Goal: Task Accomplishment & Management: Manage account settings

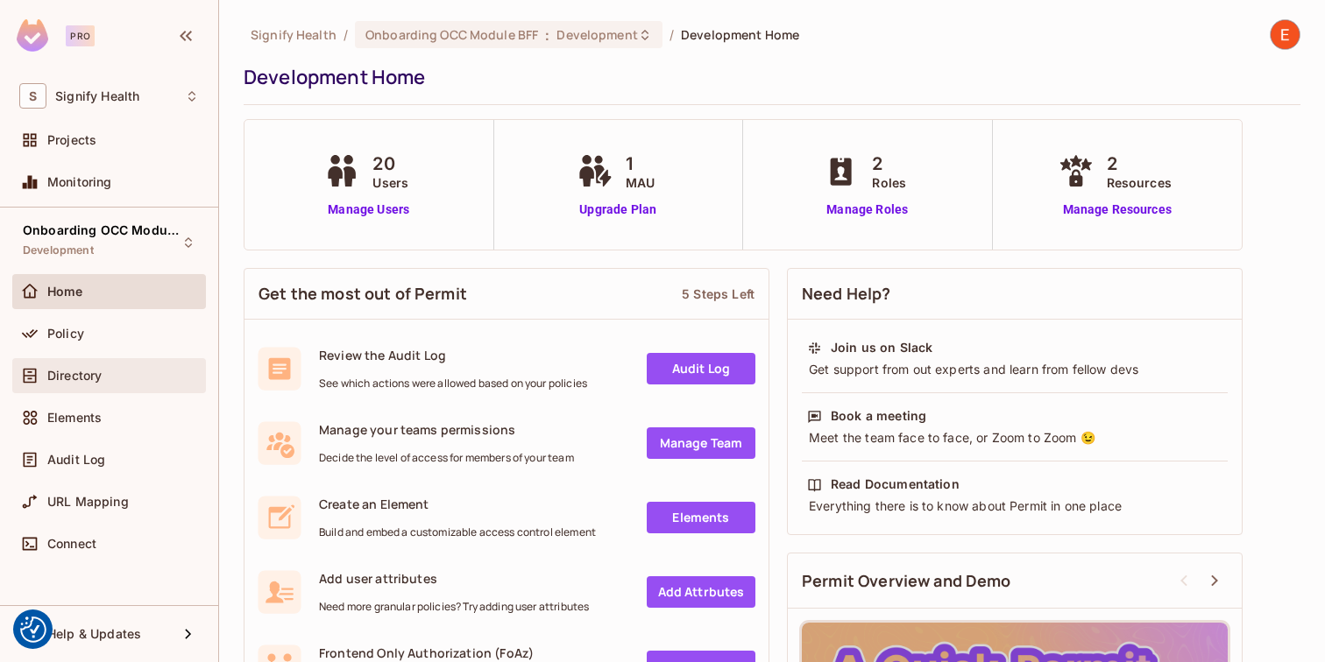
click at [105, 383] on div "Directory" at bounding box center [109, 375] width 180 height 21
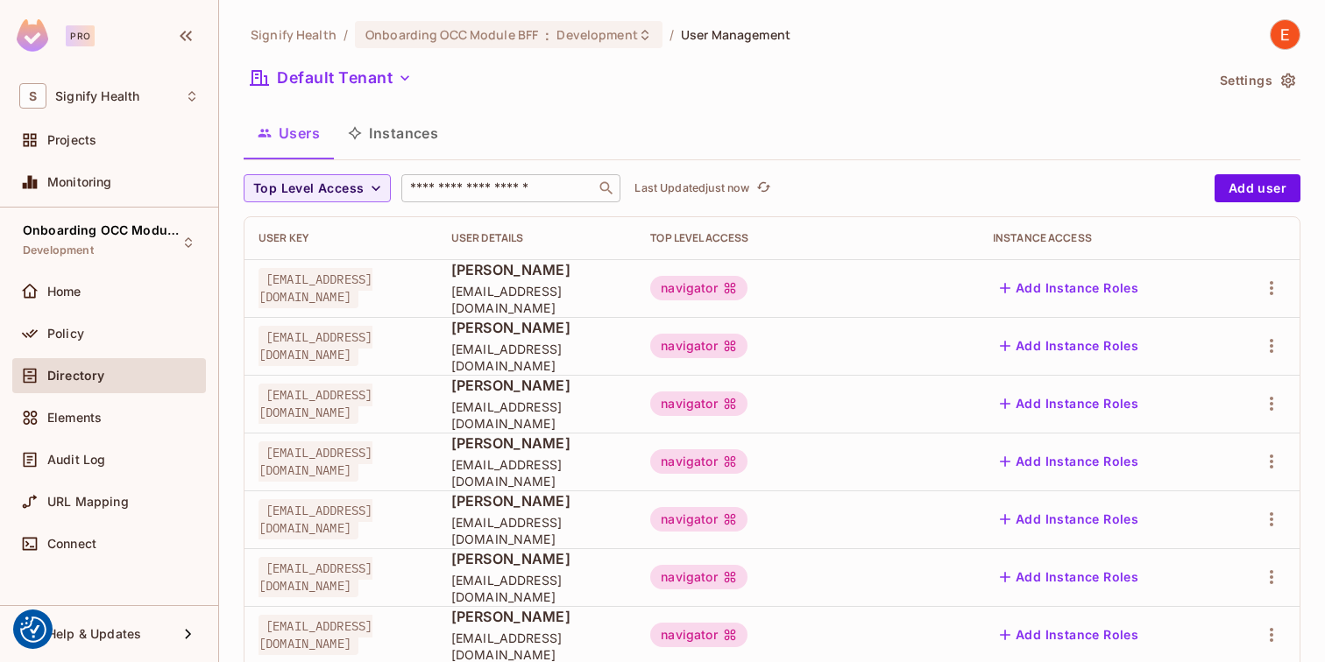
click at [485, 180] on input "text" at bounding box center [498, 189] width 184 height 18
paste input "**********"
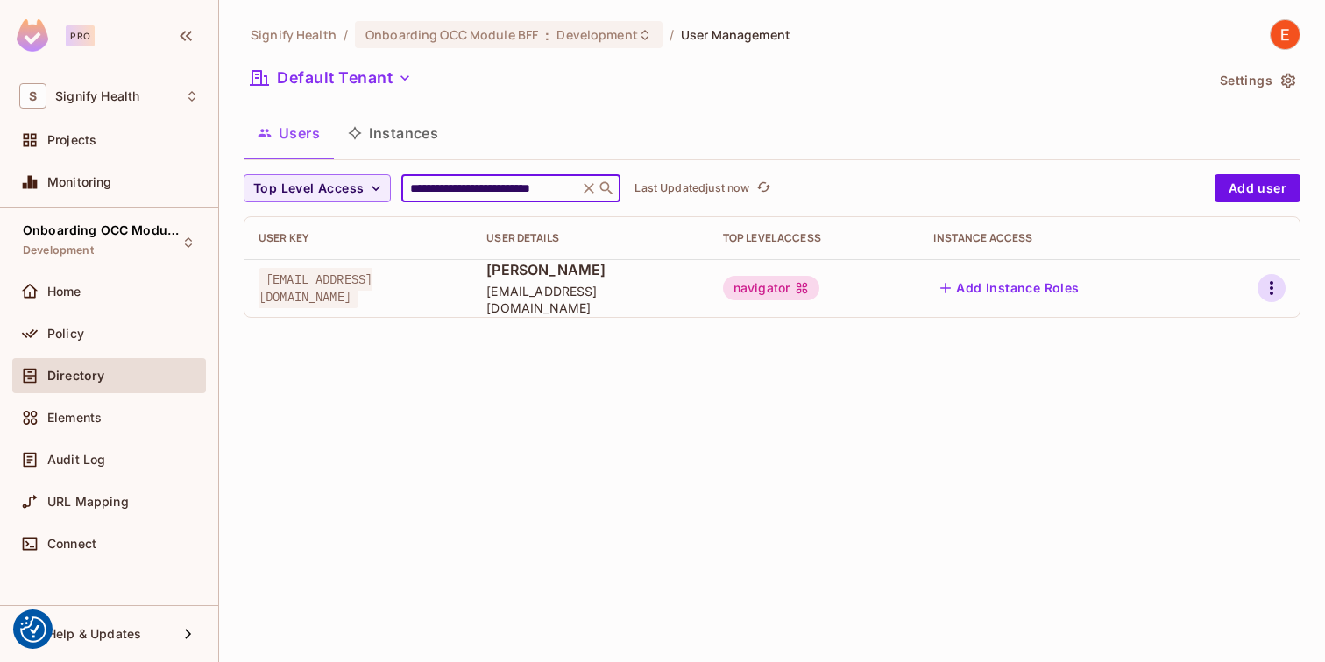
type input "**********"
click at [1274, 279] on icon "button" at bounding box center [1271, 288] width 21 height 21
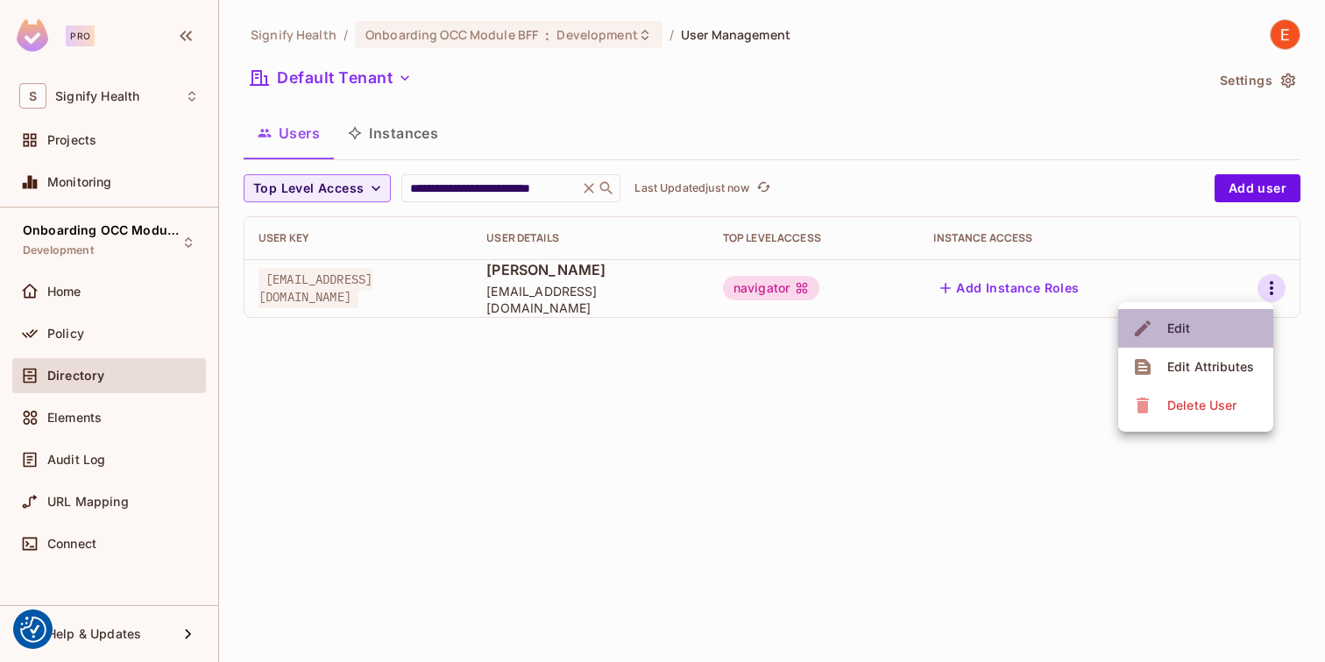
click at [1204, 320] on li "Edit" at bounding box center [1195, 328] width 155 height 39
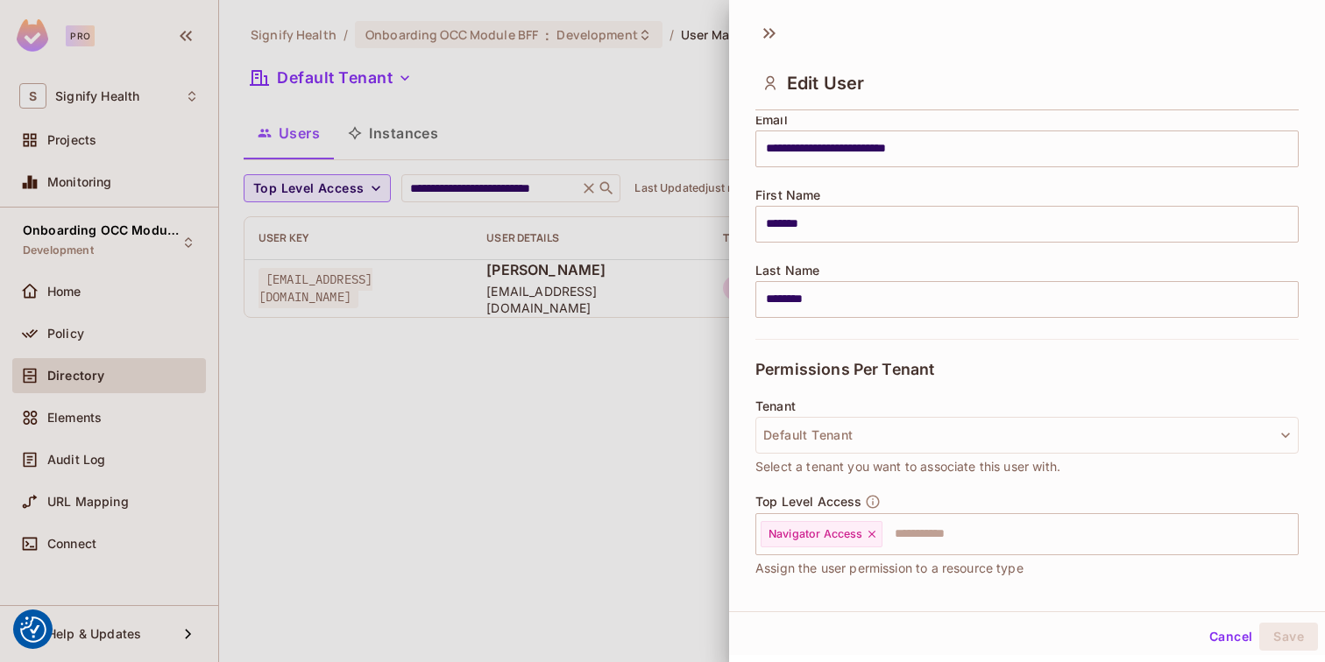
scroll to position [159, 0]
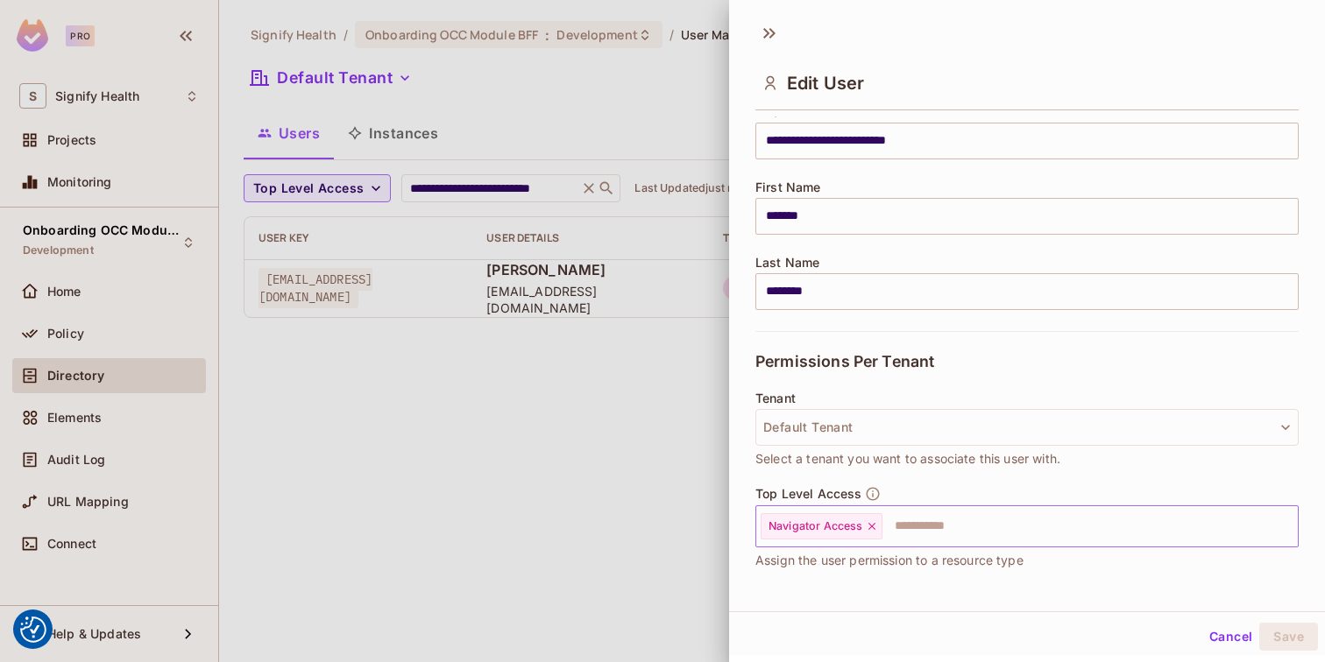
click at [939, 535] on input "text" at bounding box center [1074, 526] width 380 height 35
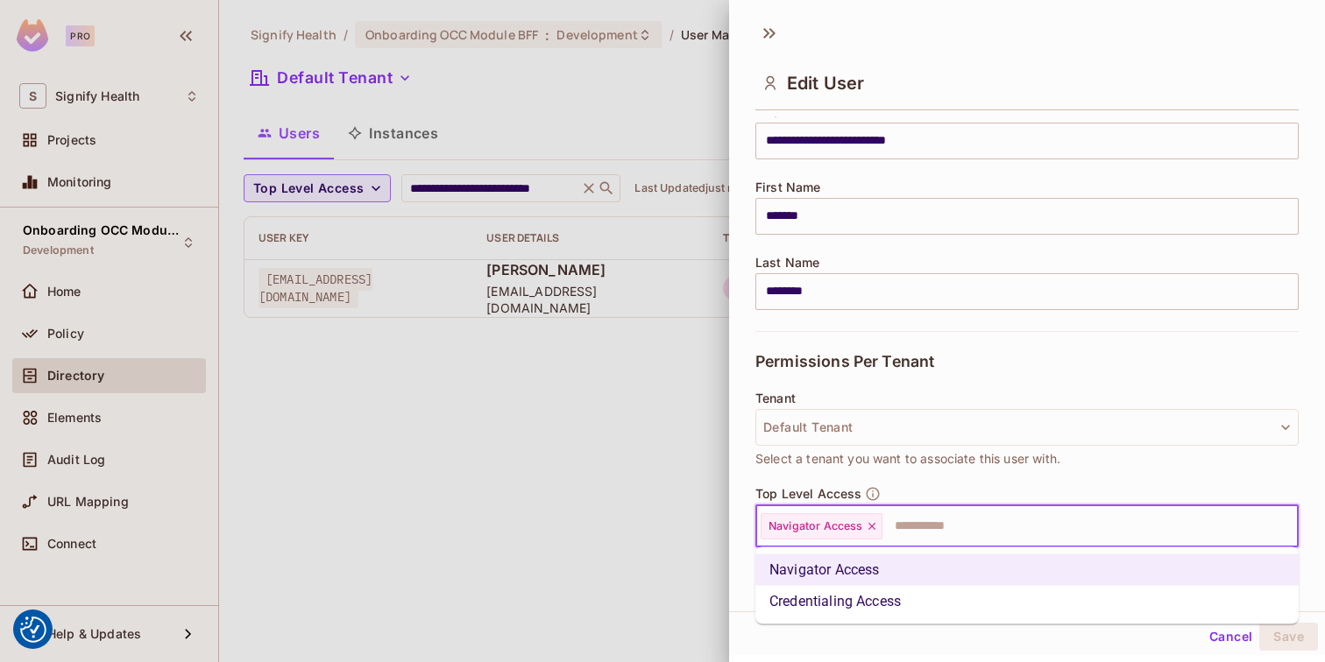
click at [924, 592] on li "Credentialing Access" at bounding box center [1026, 602] width 543 height 32
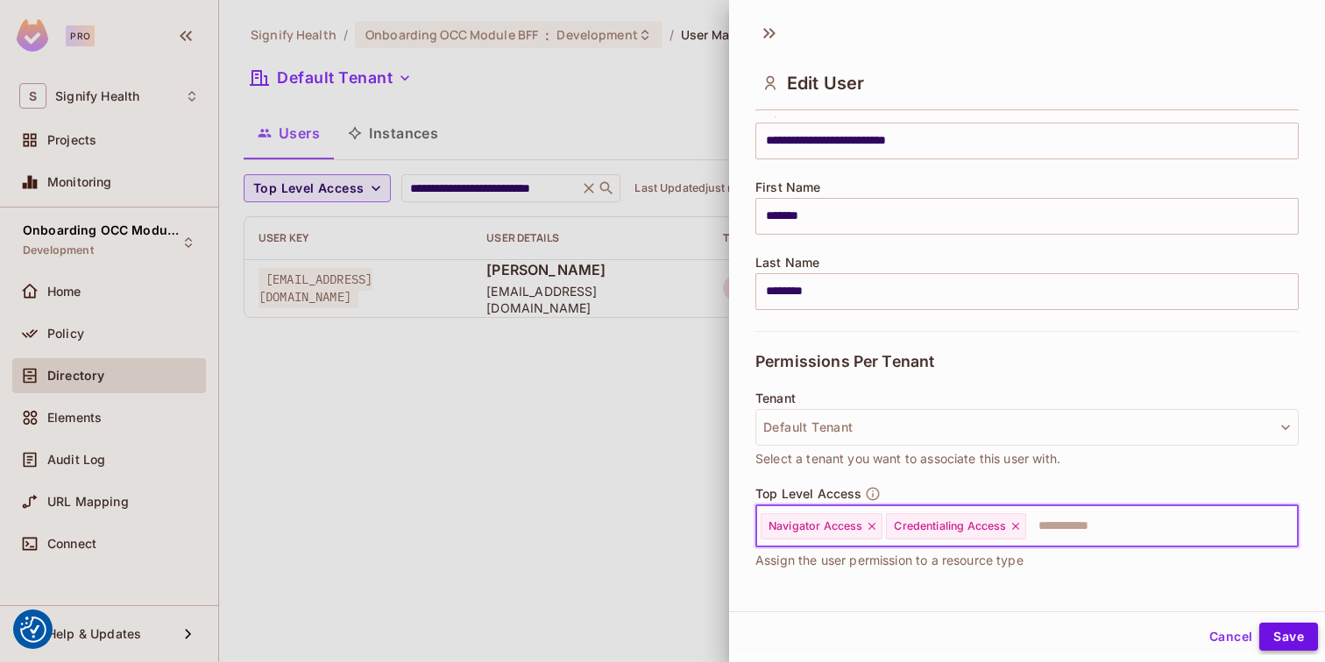
click at [1288, 632] on button "Save" at bounding box center [1288, 637] width 59 height 28
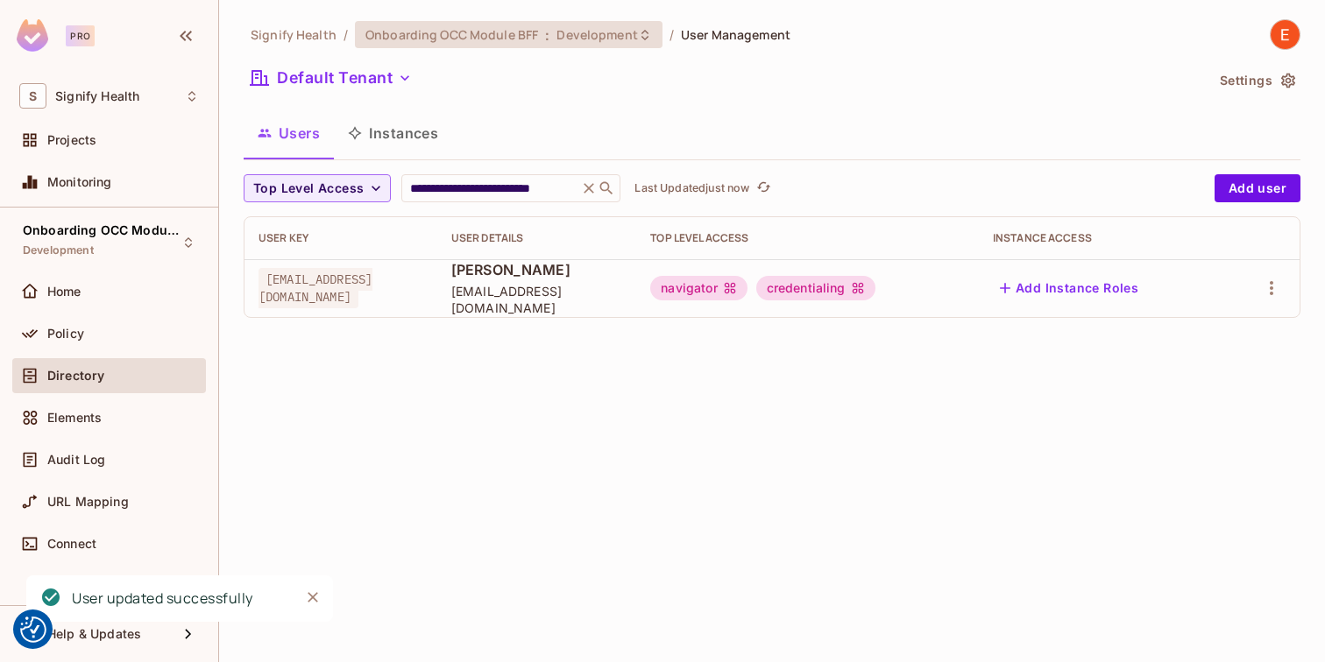
click at [612, 33] on span "Development" at bounding box center [596, 34] width 81 height 17
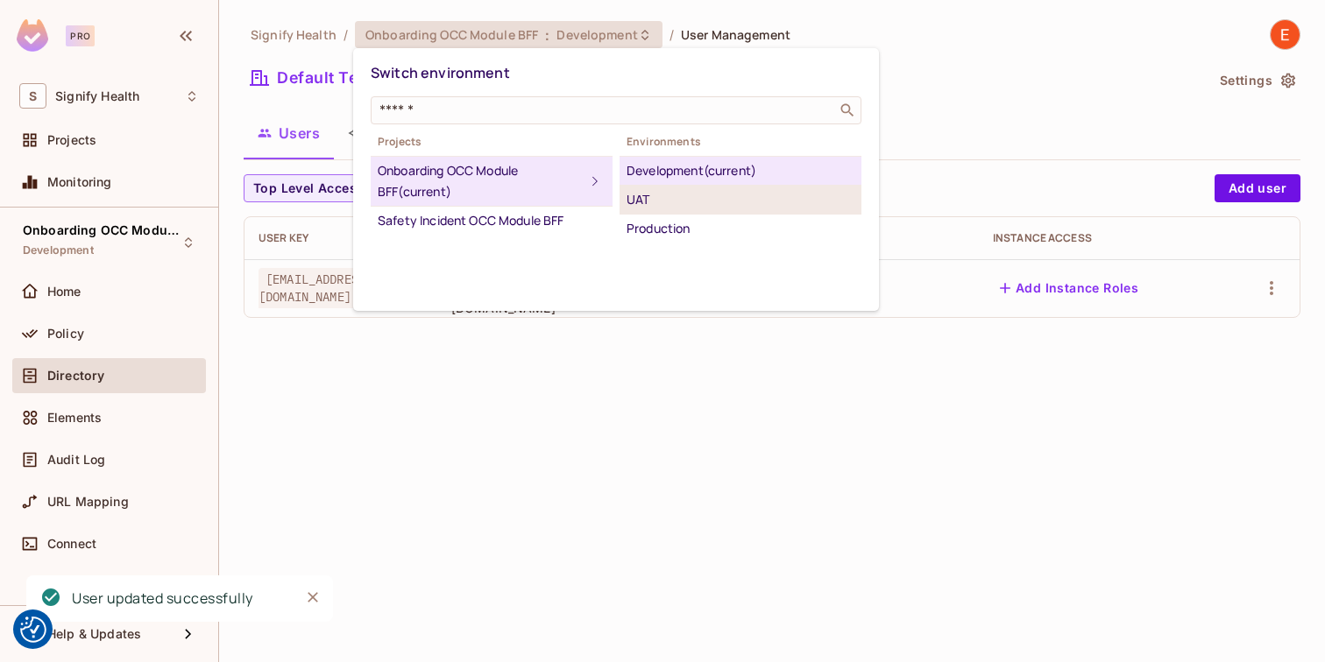
click at [666, 201] on div "UAT" at bounding box center [740, 199] width 228 height 21
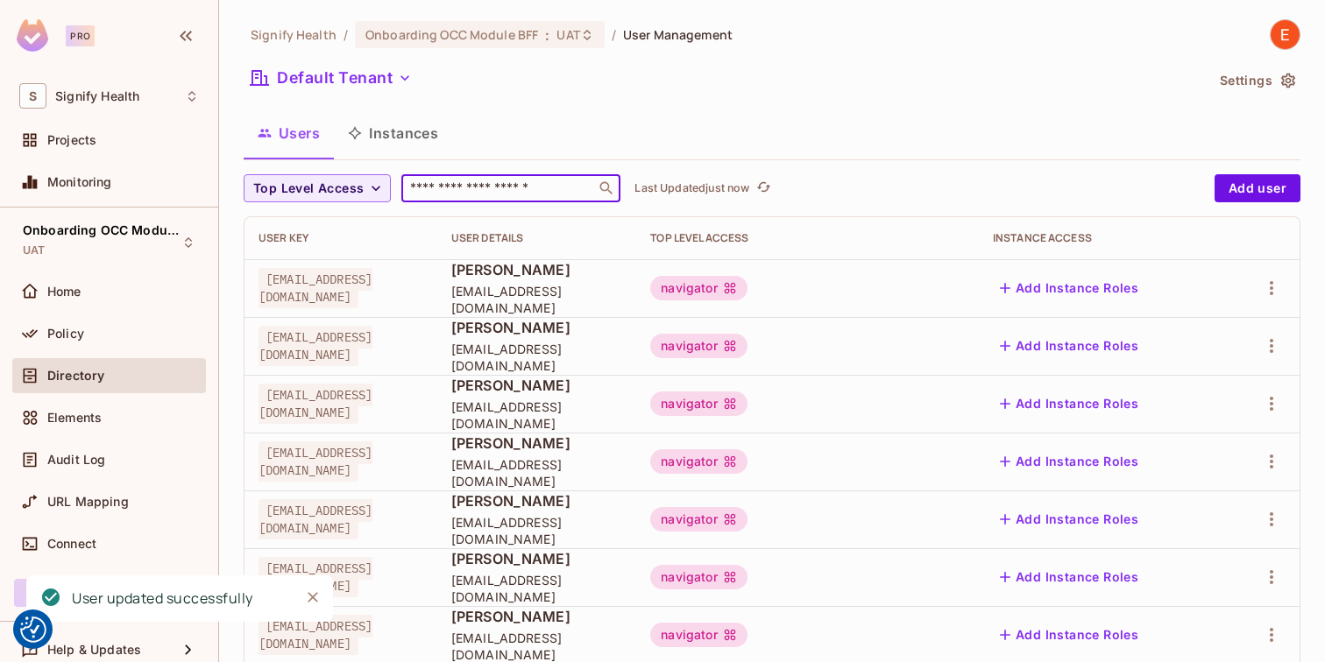
click at [446, 194] on input "text" at bounding box center [498, 189] width 184 height 18
paste input "**********"
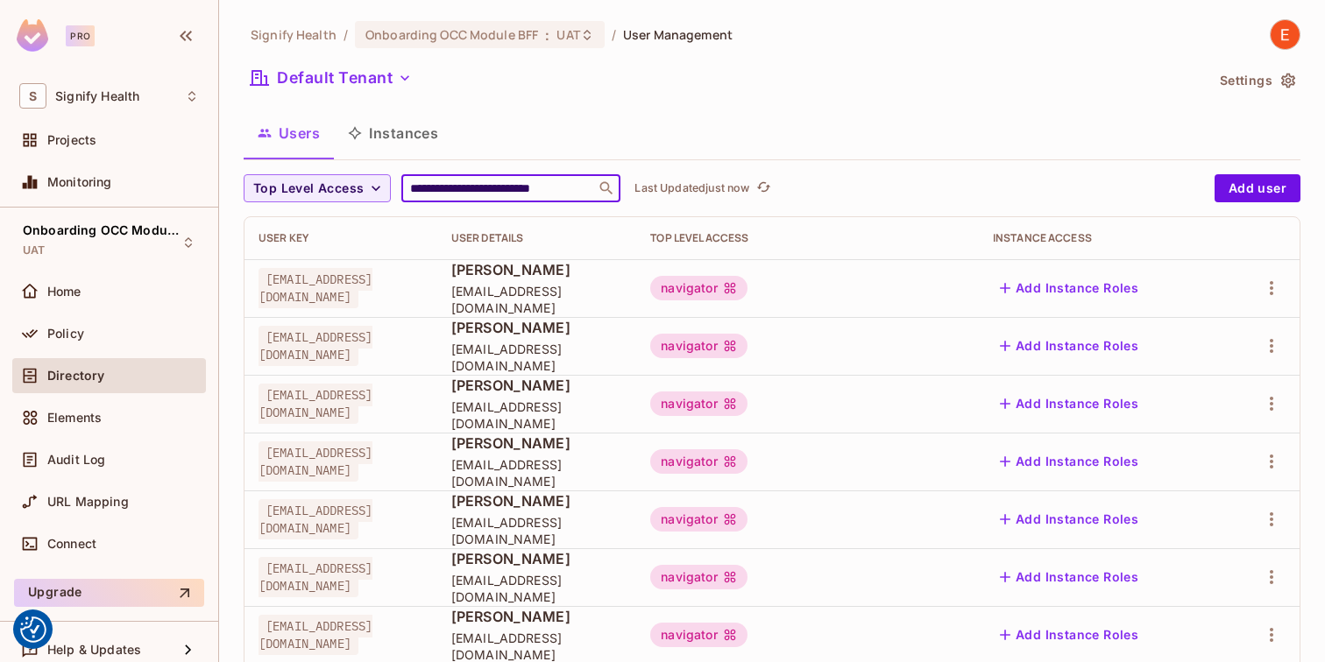
scroll to position [0, 18]
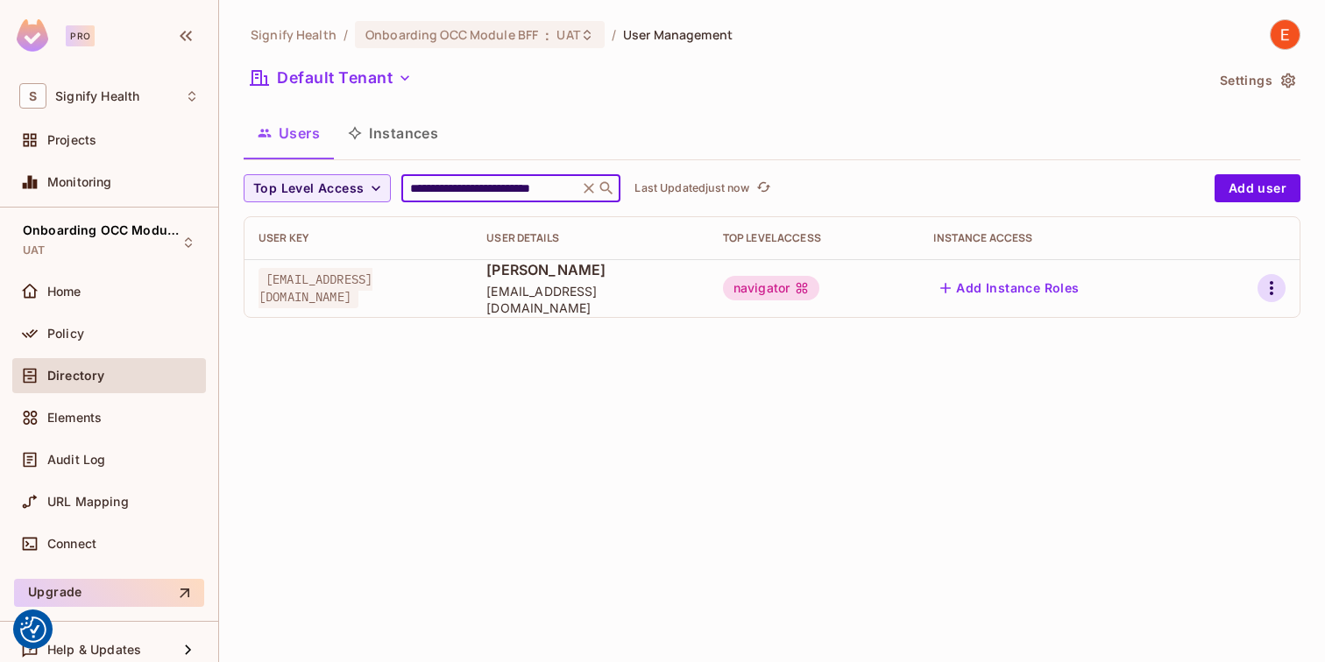
type input "**********"
click at [1269, 292] on icon "button" at bounding box center [1271, 288] width 21 height 21
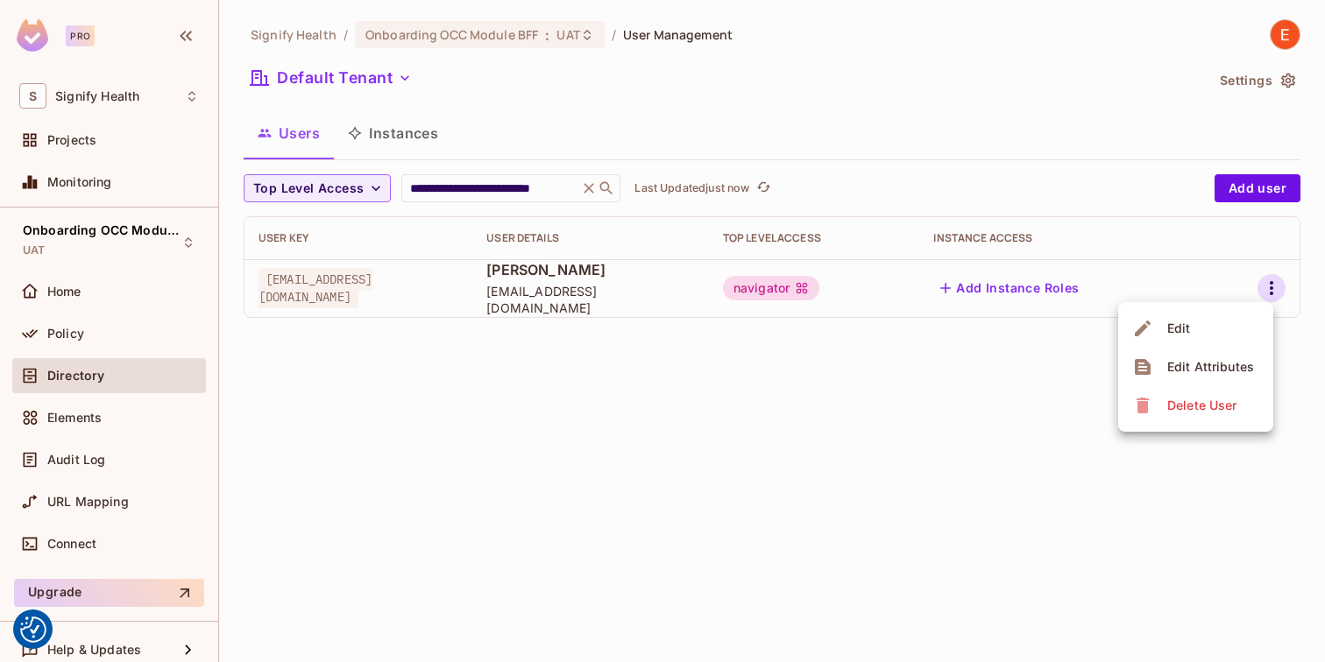
click at [1212, 328] on li "Edit" at bounding box center [1195, 328] width 155 height 39
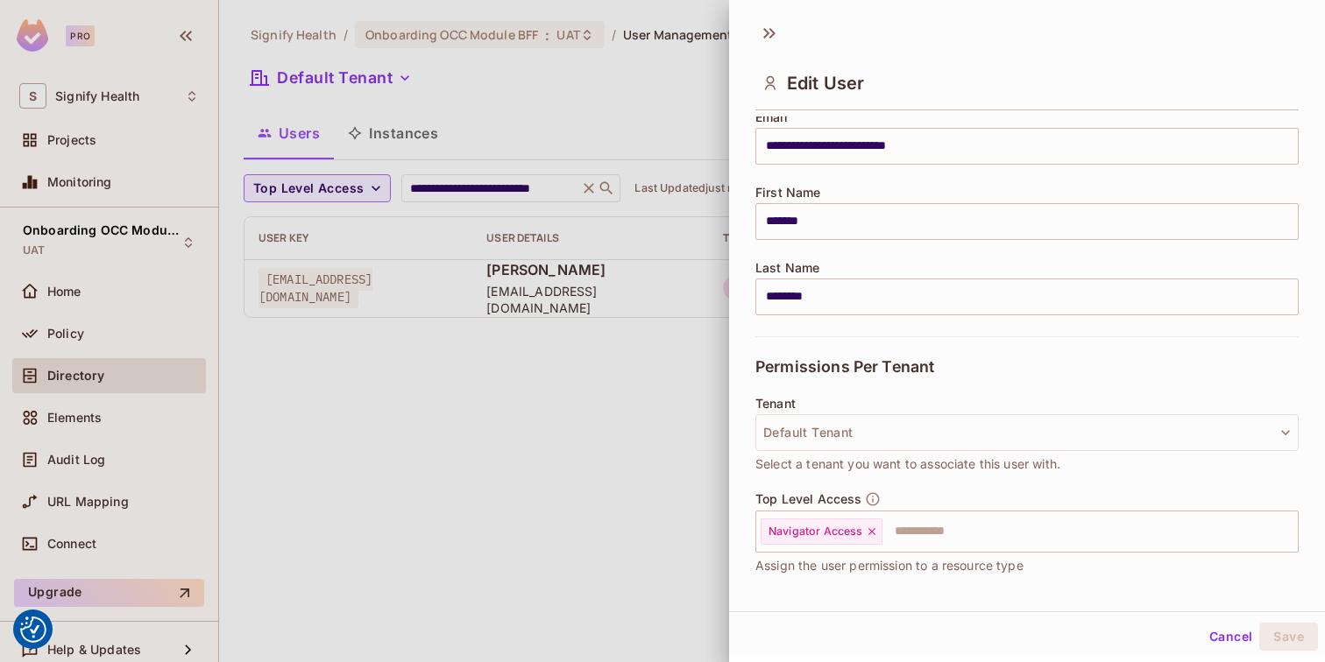
scroll to position [162, 0]
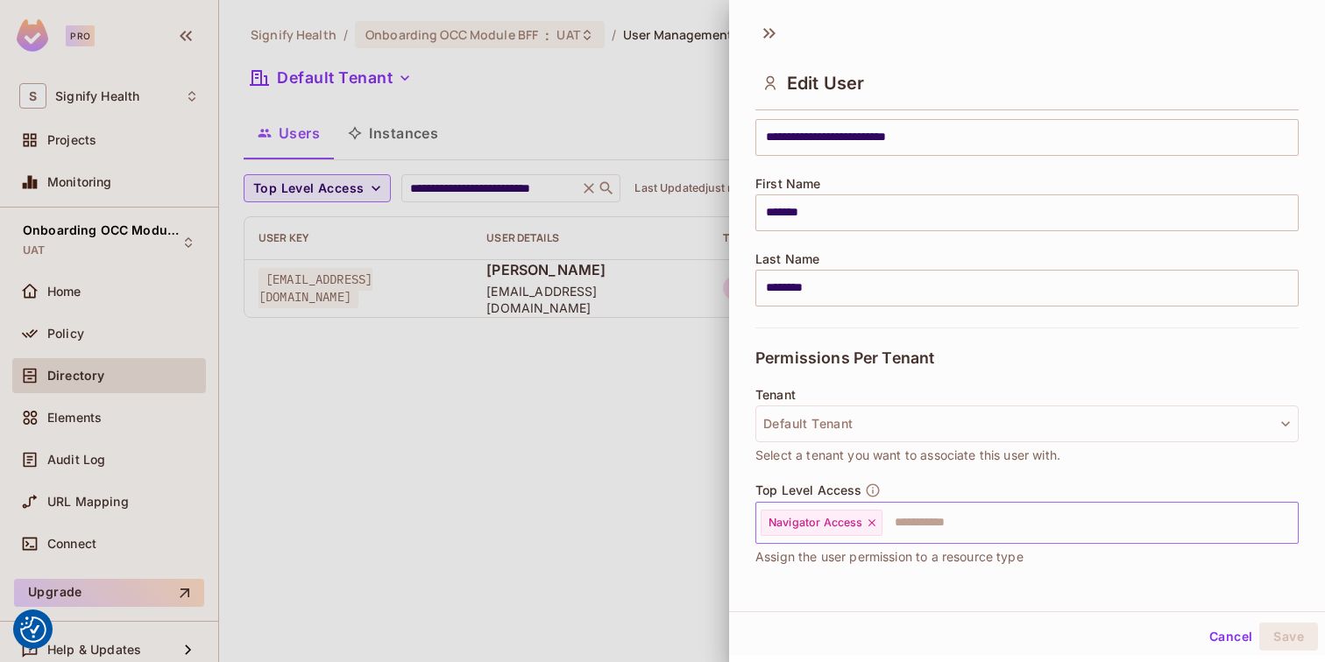
click at [934, 521] on input "text" at bounding box center [1074, 522] width 380 height 35
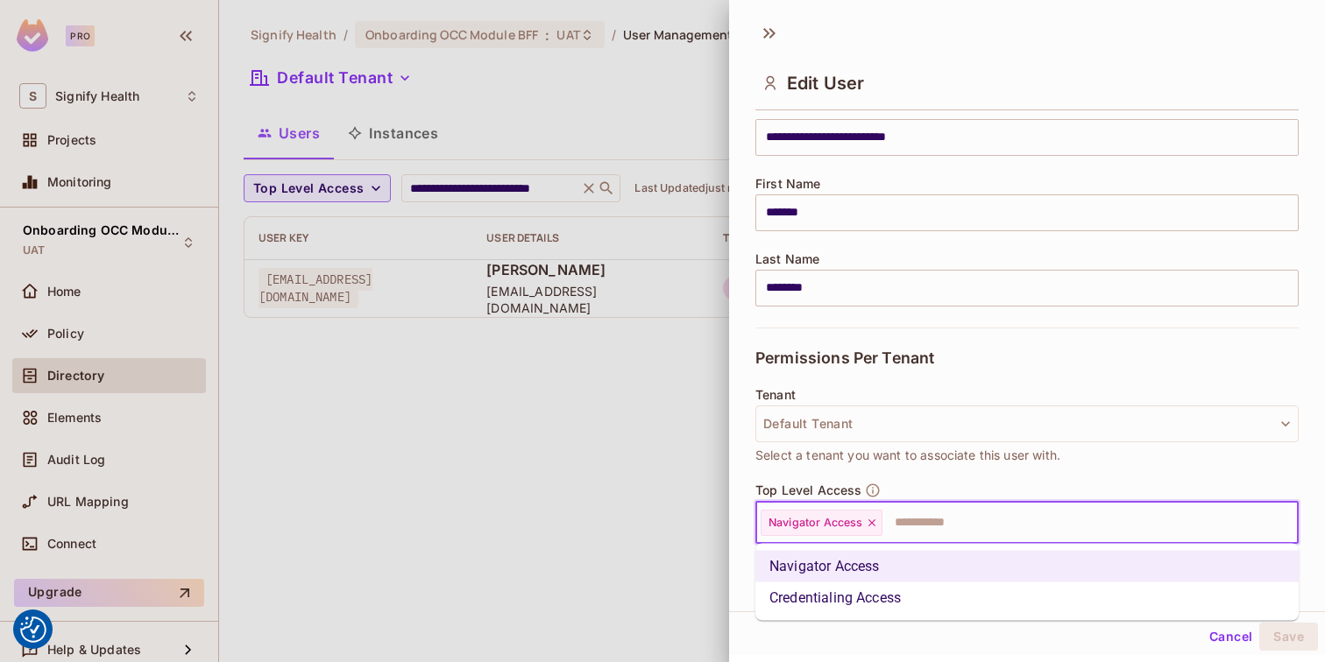
click at [915, 598] on li "Credentialing Access" at bounding box center [1026, 599] width 543 height 32
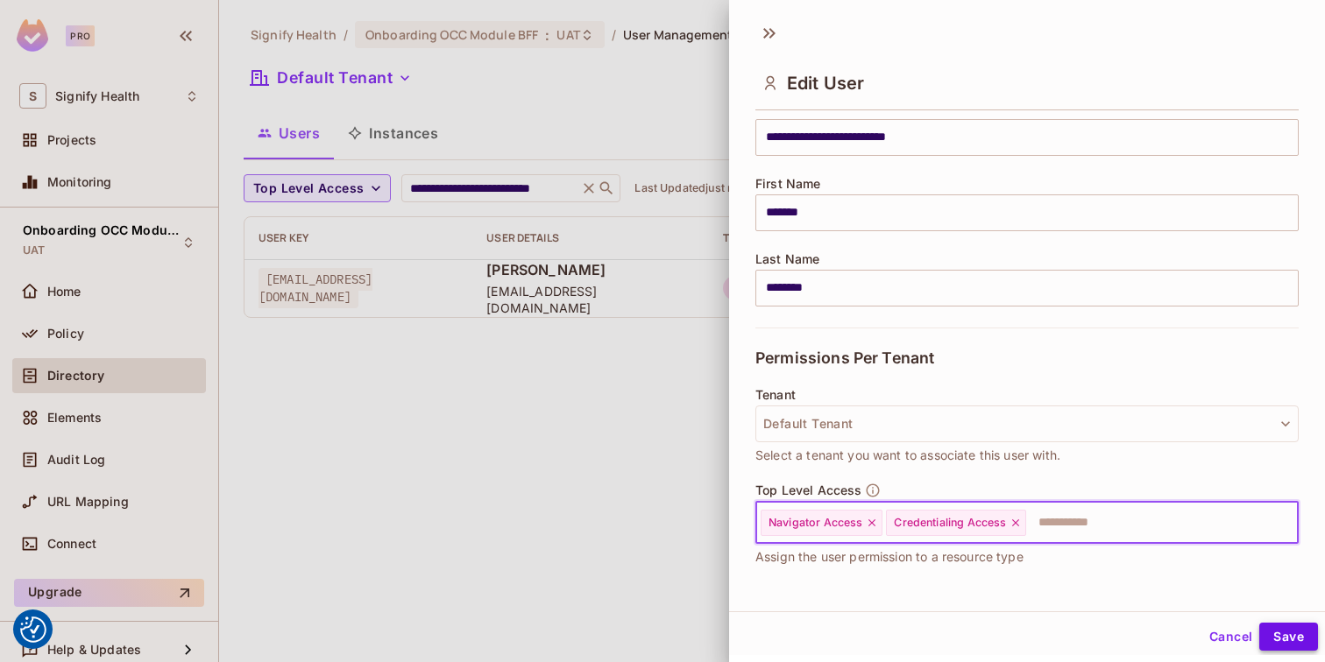
click at [1282, 639] on button "Save" at bounding box center [1288, 637] width 59 height 28
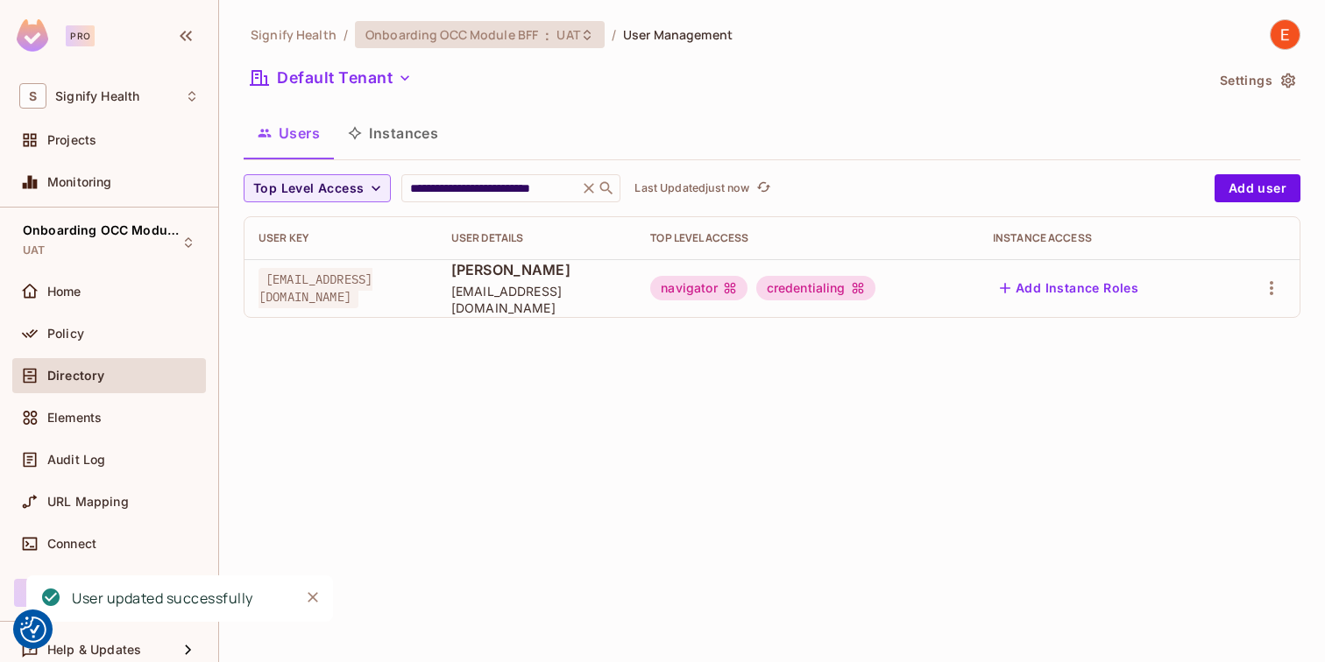
click at [580, 34] on icon at bounding box center [587, 35] width 14 height 14
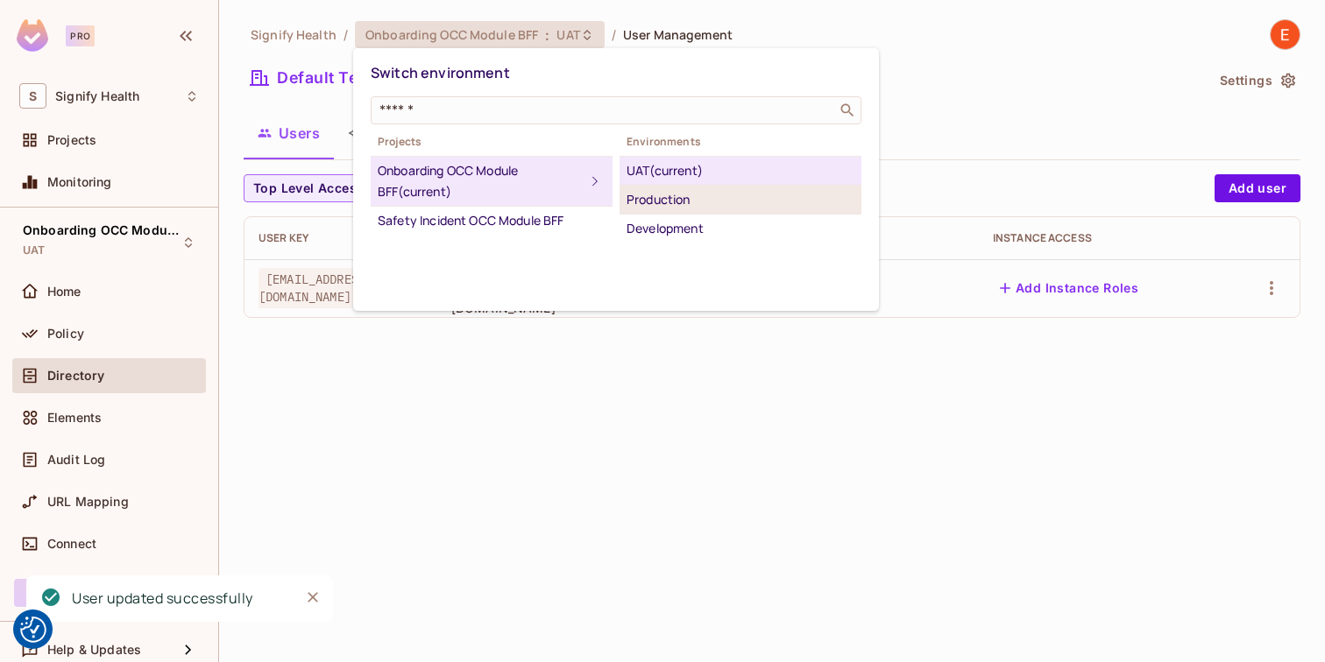
click at [661, 196] on div "Production" at bounding box center [740, 199] width 228 height 21
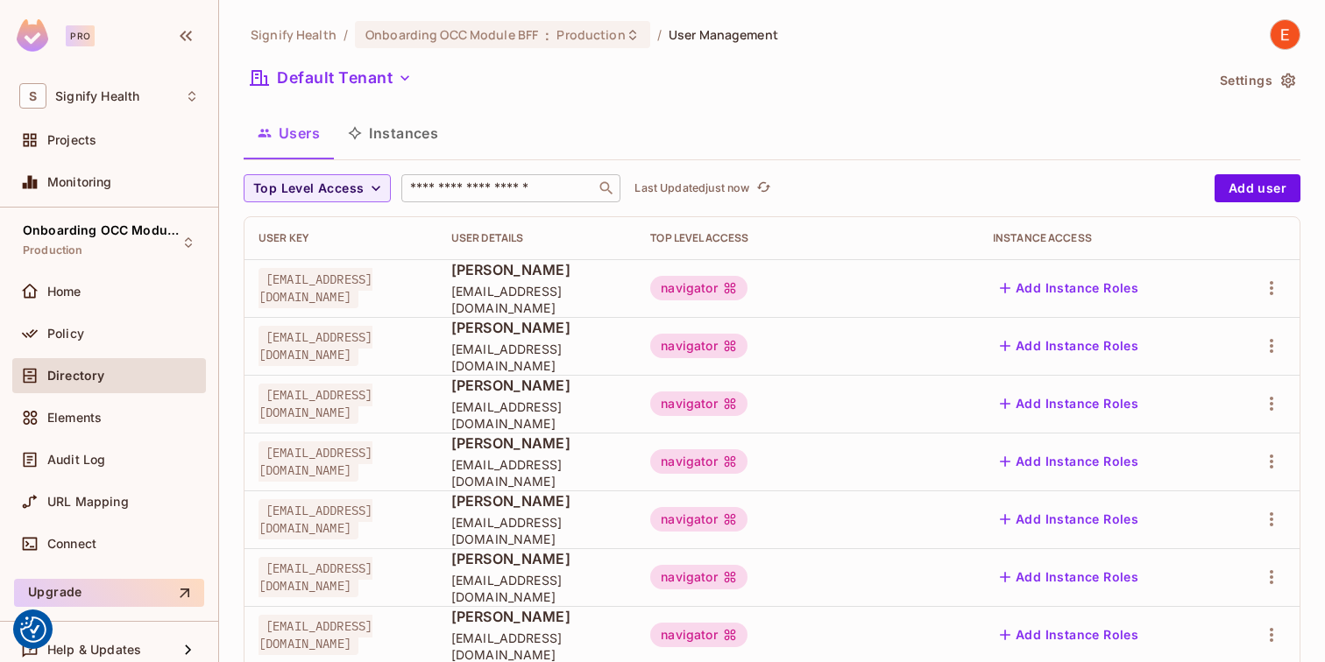
click at [470, 194] on input "text" at bounding box center [498, 189] width 184 height 18
paste input "**********"
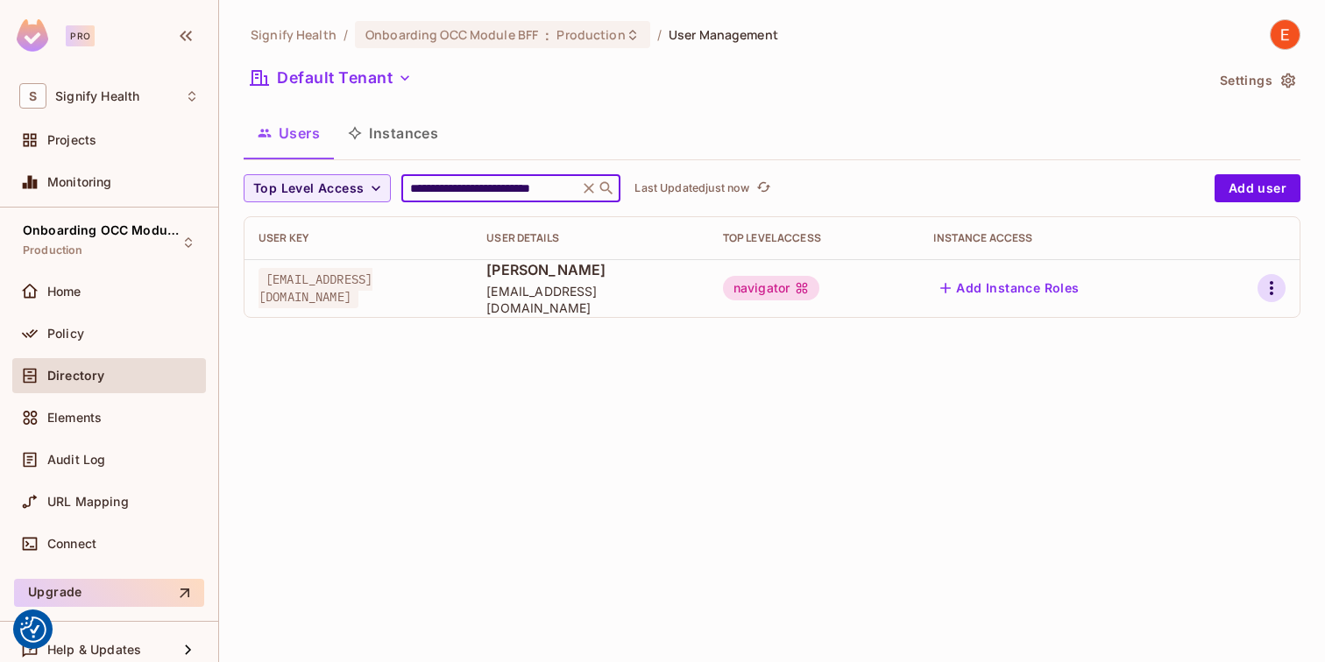
type input "**********"
click at [1276, 290] on icon "button" at bounding box center [1271, 288] width 21 height 21
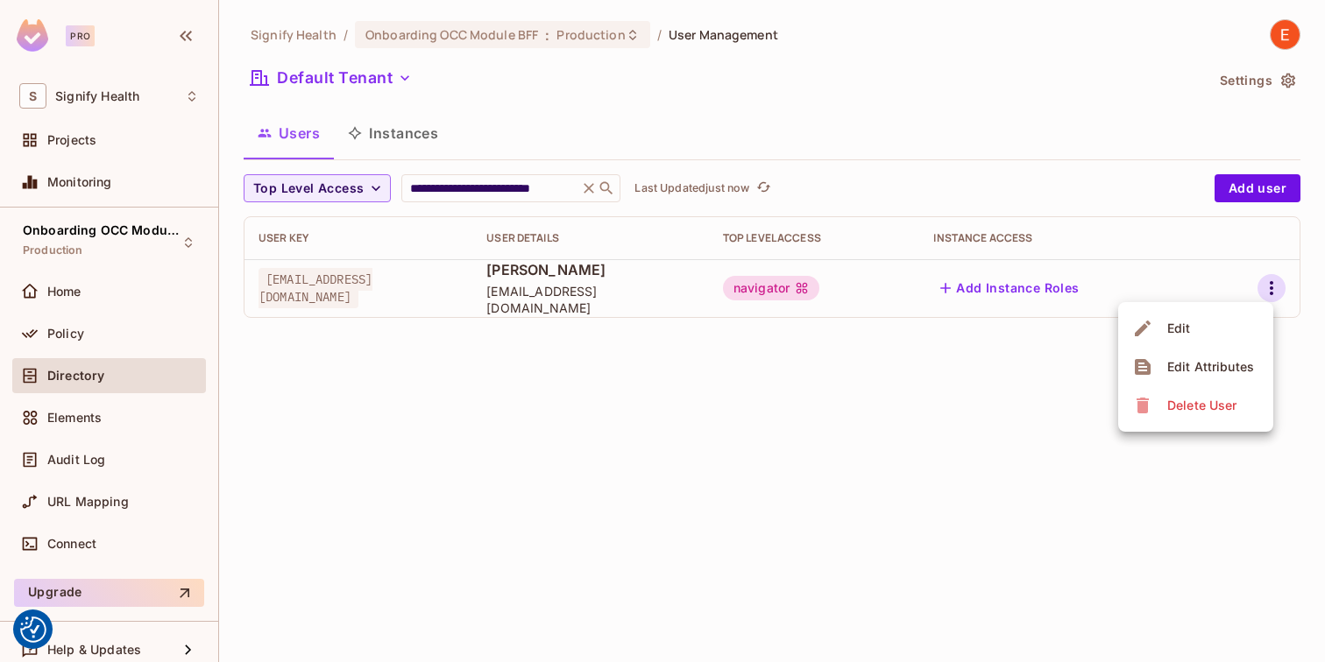
click at [1210, 331] on li "Edit" at bounding box center [1195, 328] width 155 height 39
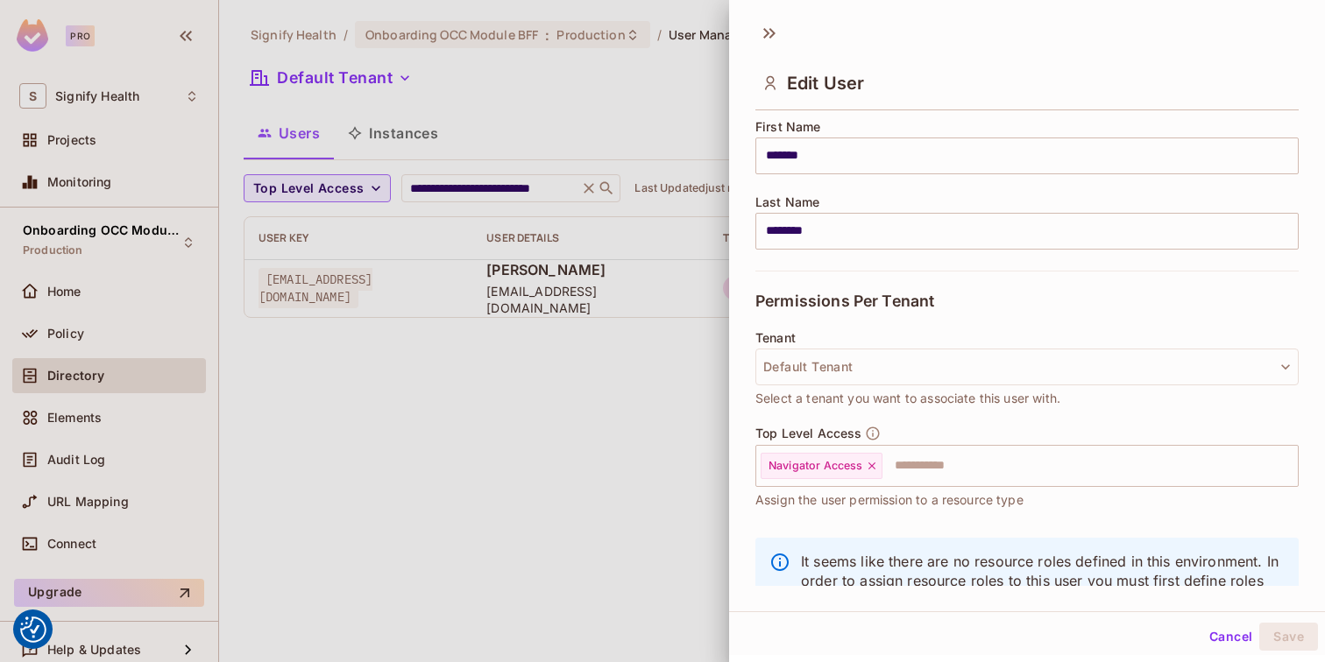
scroll to position [285, 0]
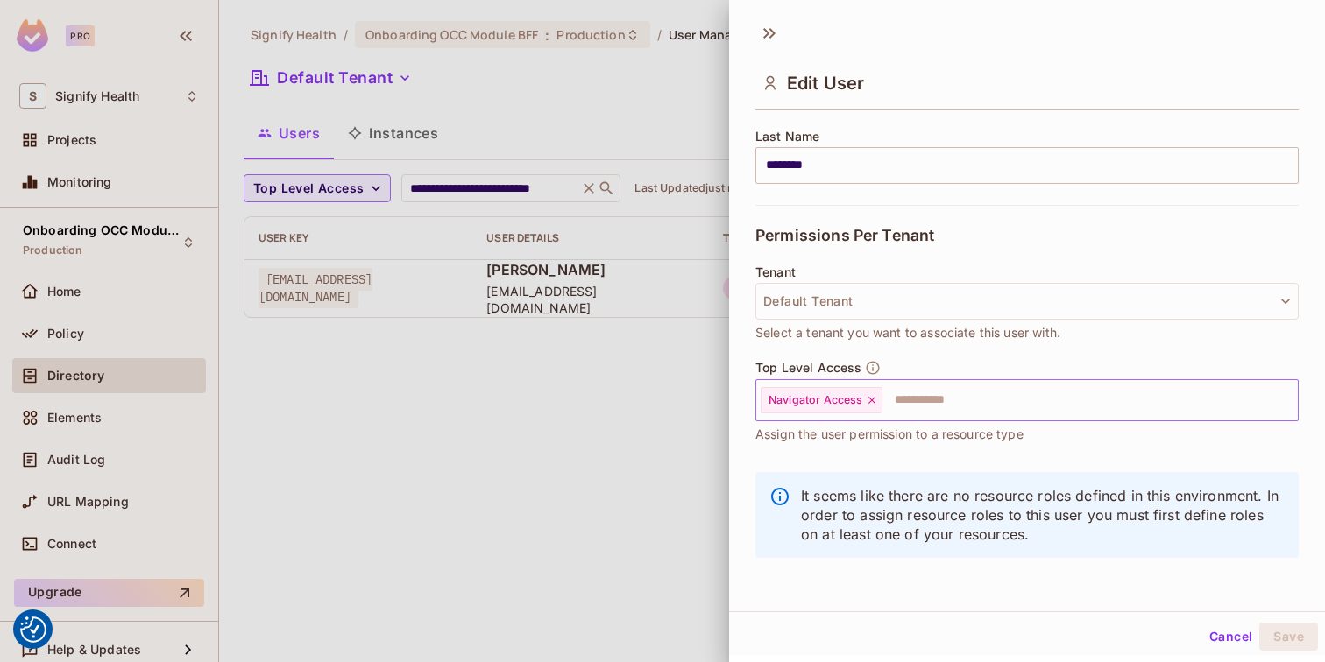
click at [984, 409] on input "text" at bounding box center [1074, 400] width 380 height 35
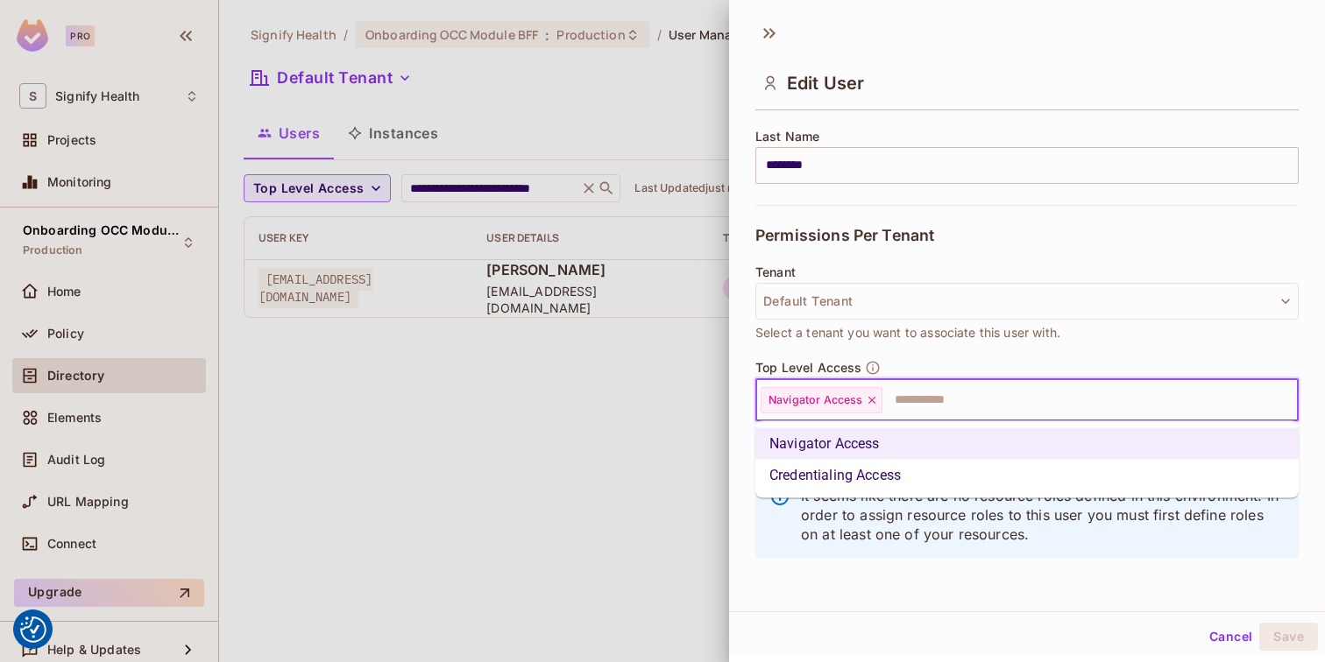
click at [964, 469] on li "Credentialing Access" at bounding box center [1026, 476] width 543 height 32
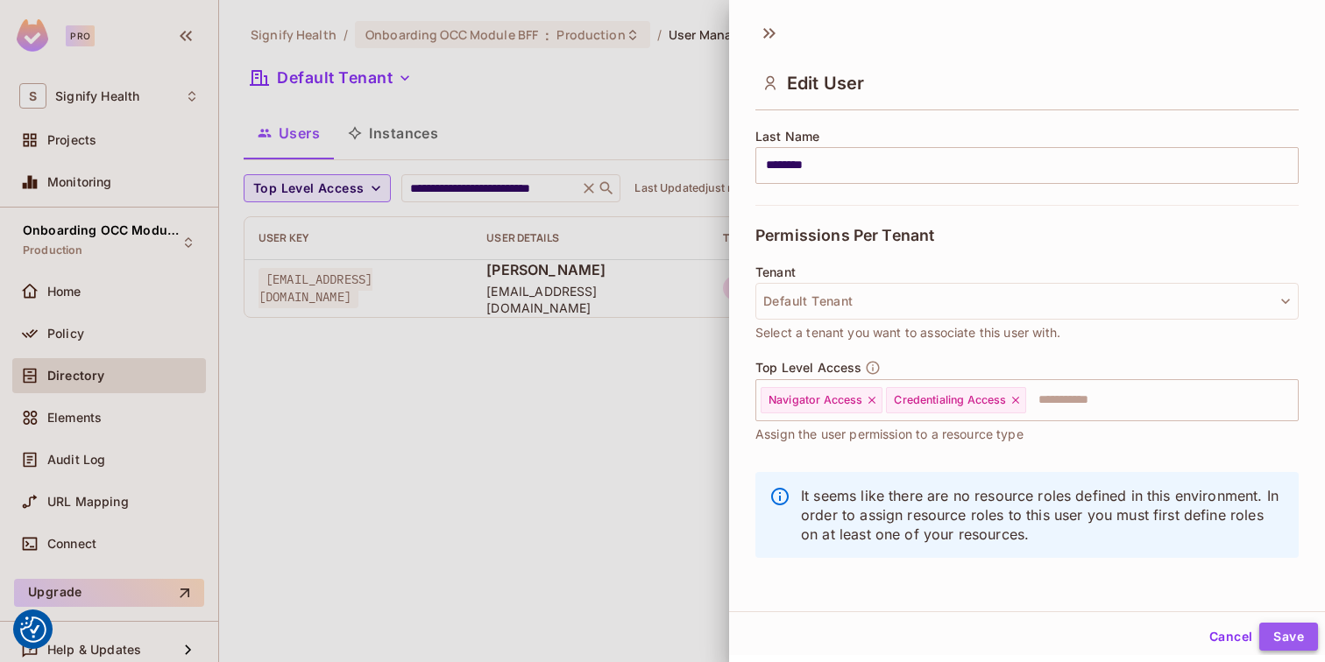
click at [1306, 642] on button "Save" at bounding box center [1288, 637] width 59 height 28
